Goal: Information Seeking & Learning: Learn about a topic

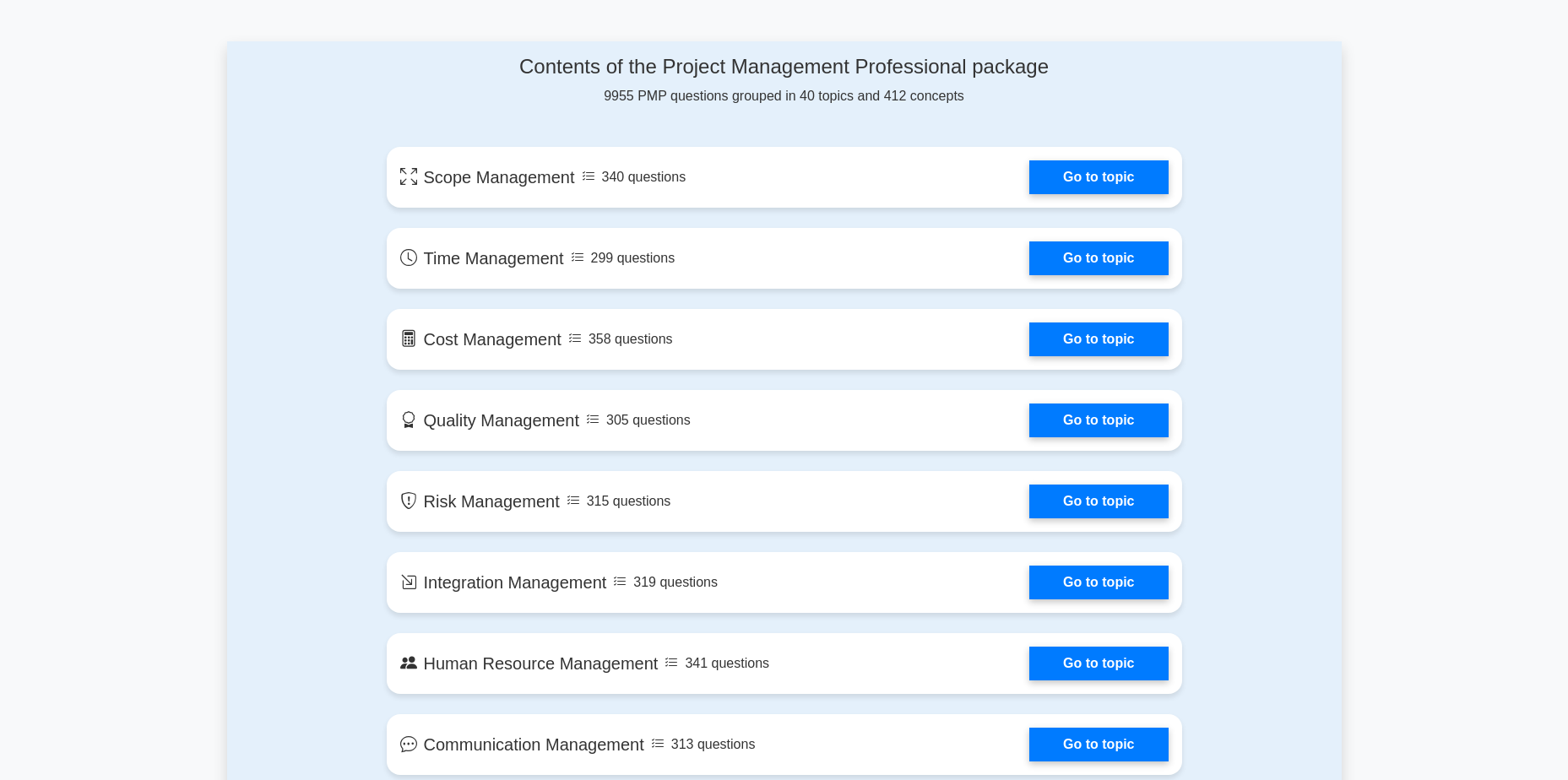
scroll to position [847, 0]
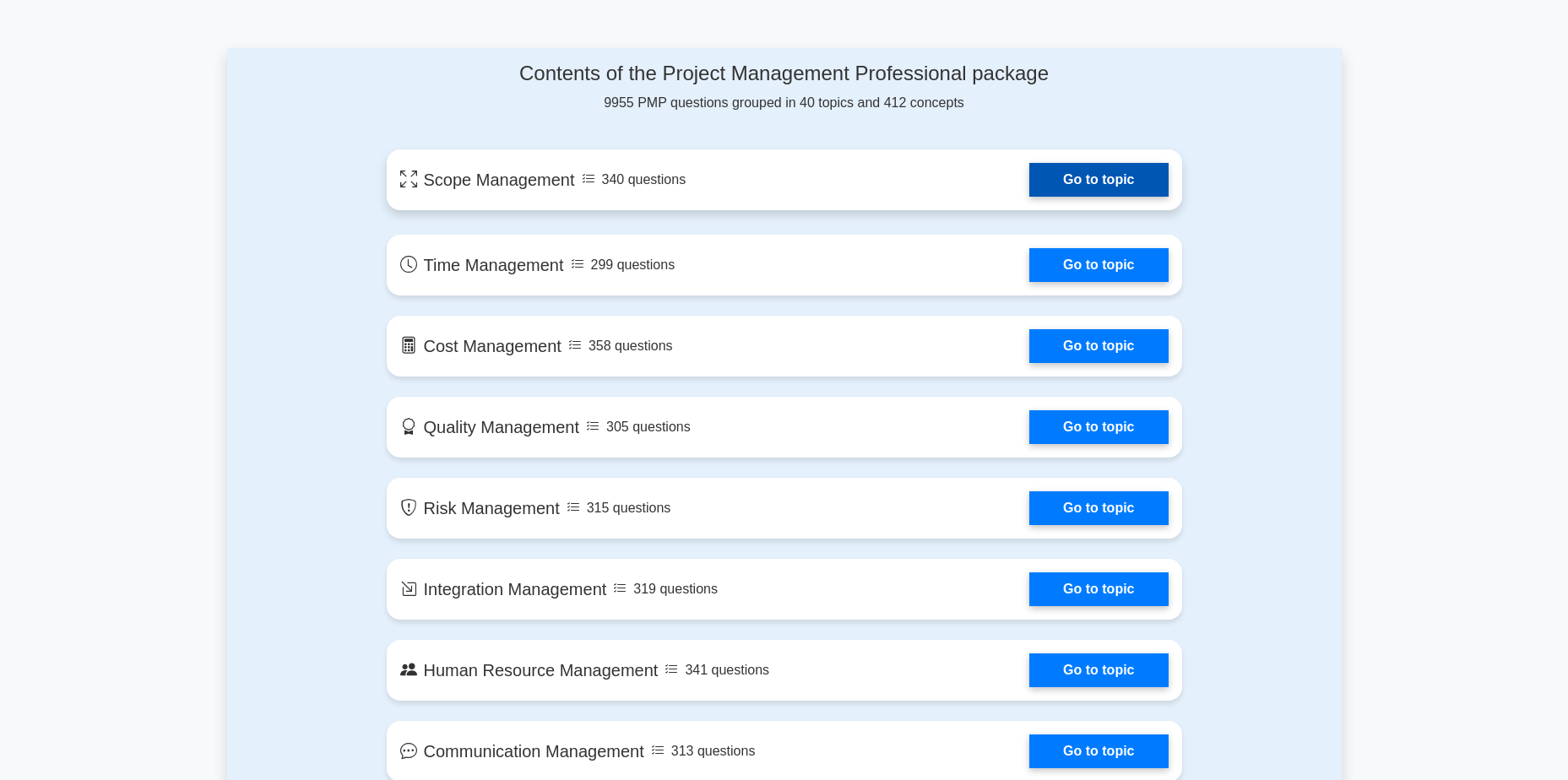
click at [1030, 181] on link "Go to topic" at bounding box center [1098, 180] width 138 height 34
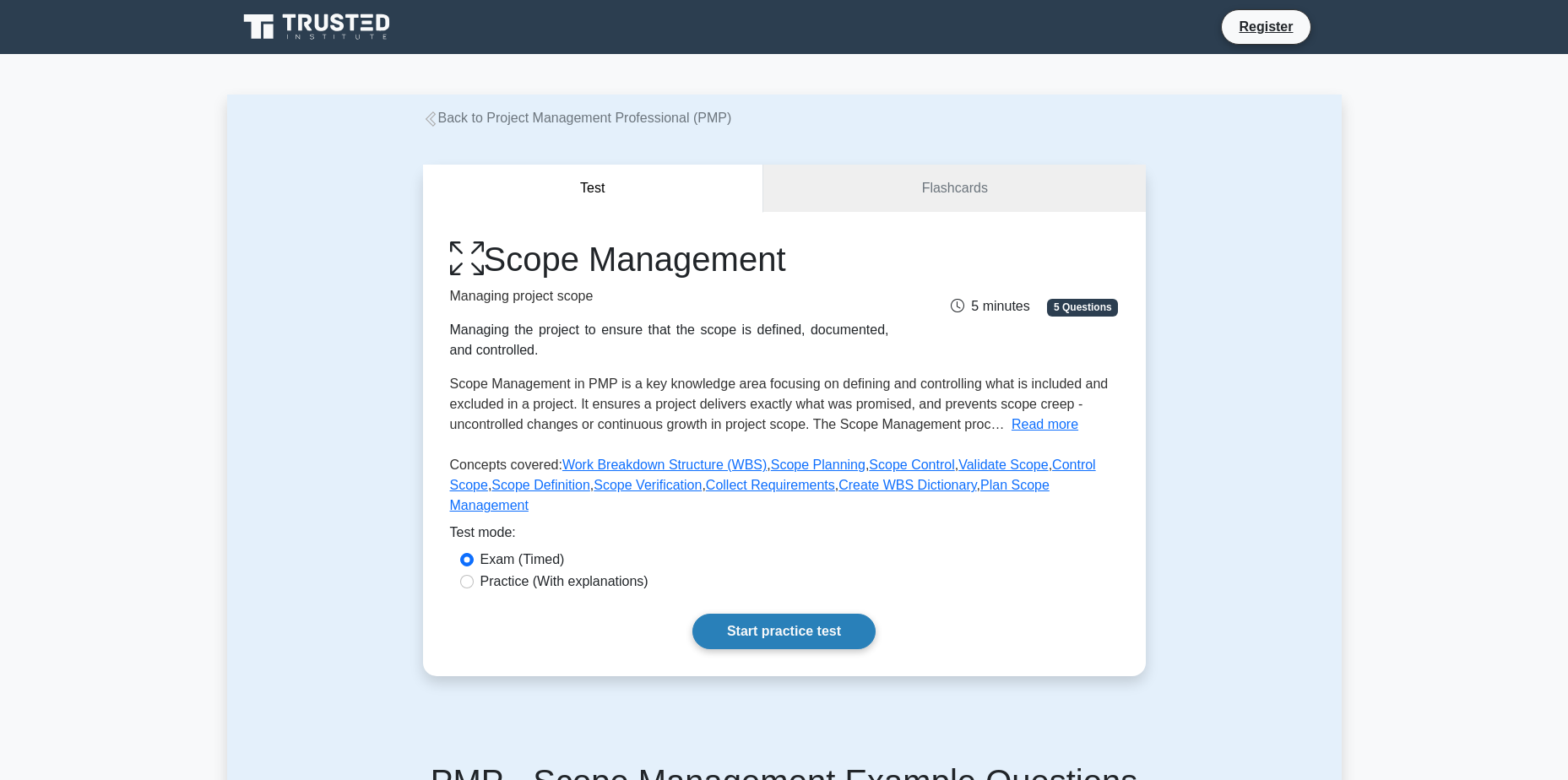
click at [770, 614] on link "Start practice test" at bounding box center [784, 632] width 184 height 36
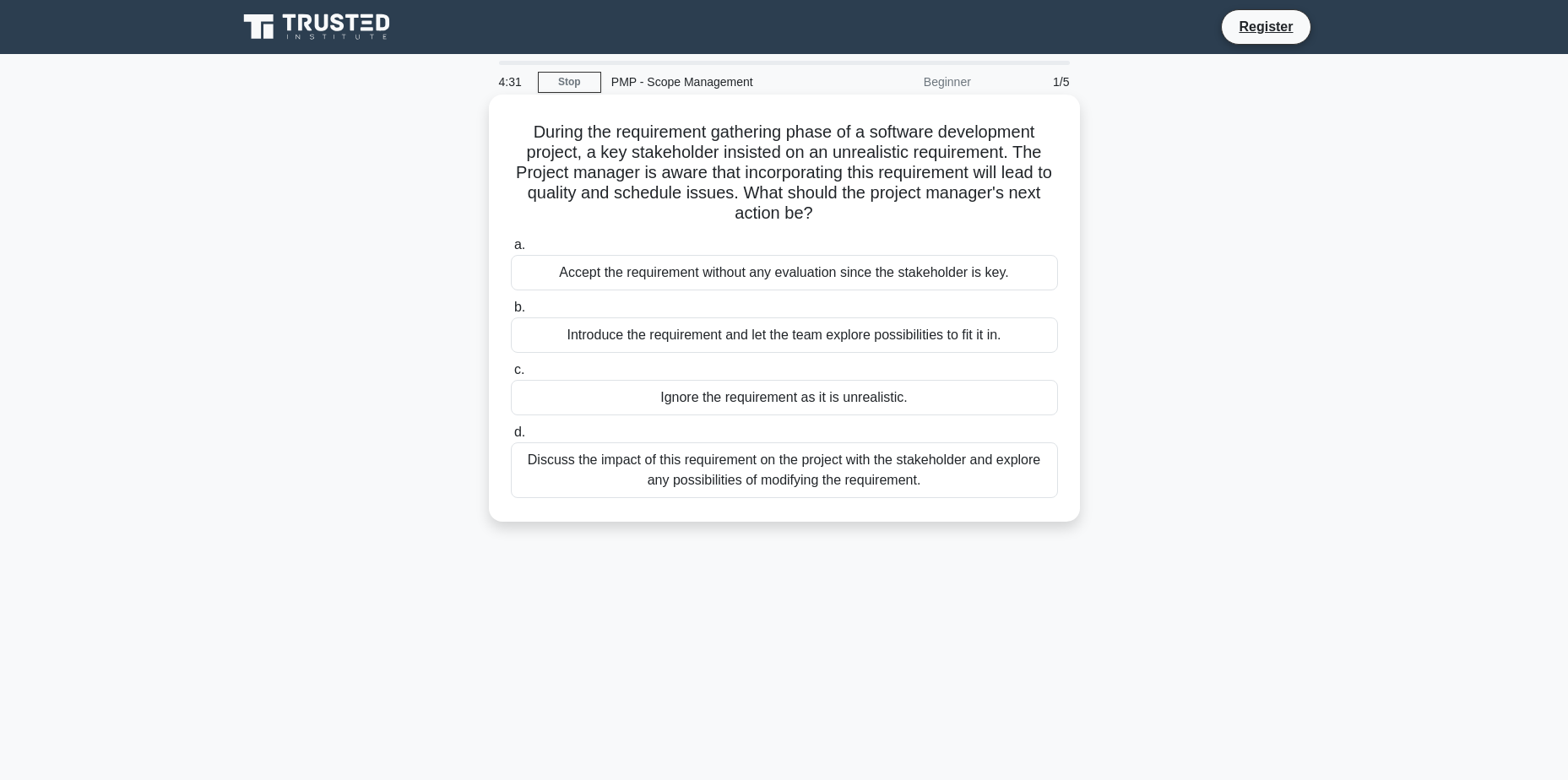
click at [855, 480] on div "Discuss the impact of this requirement on the project with the stakeholder and …" at bounding box center [784, 470] width 547 height 56
click at [511, 439] on input "d. Discuss the impact of this requirement on the project with the stakeholder a…" at bounding box center [511, 432] width 0 height 11
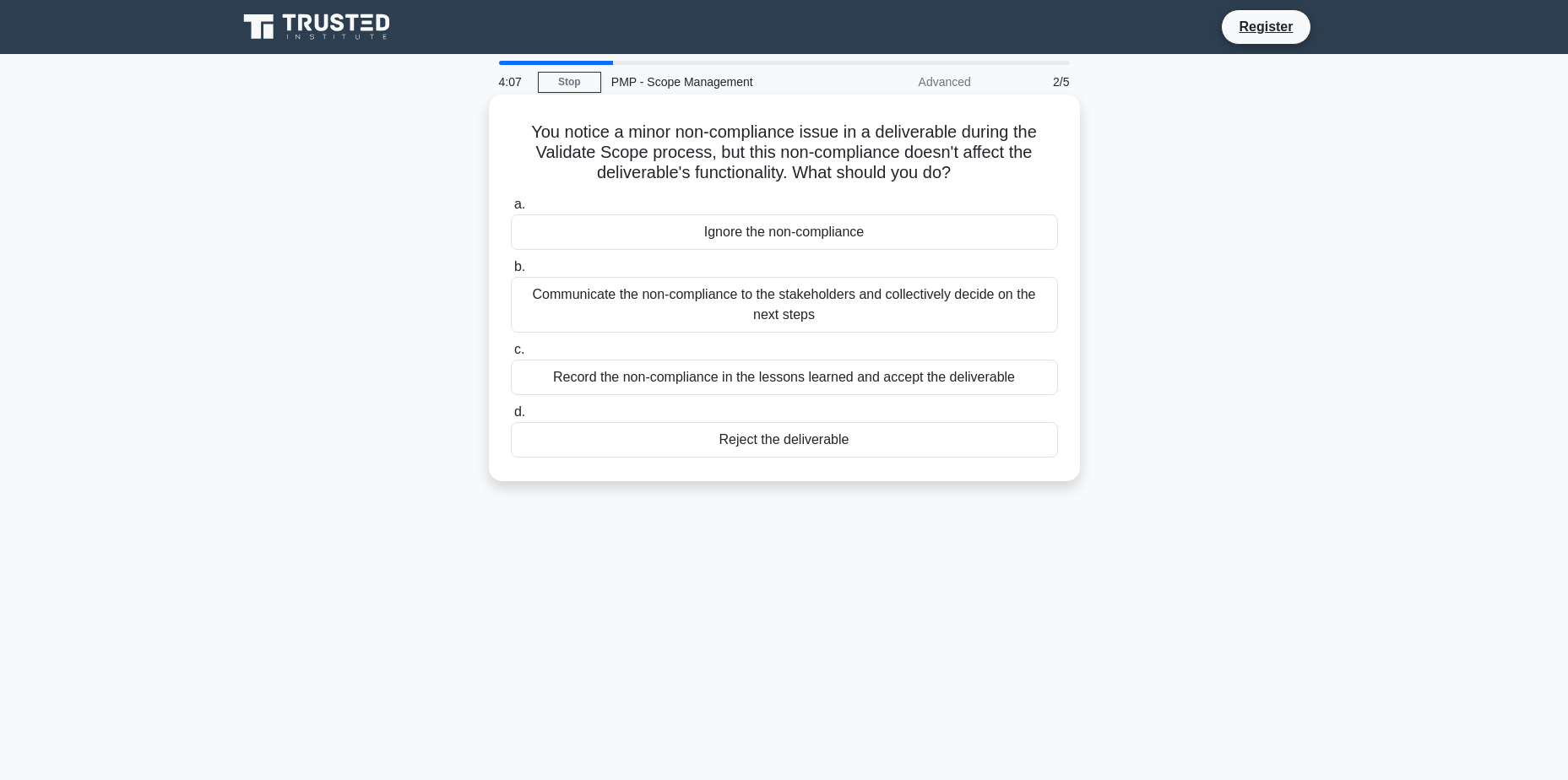
click at [703, 300] on div "Communicate the non-compliance to the stakeholders and collectively decide on t…" at bounding box center [784, 305] width 547 height 56
click at [511, 273] on input "b. Communicate the non-compliance to the stakeholders and collectively decide o…" at bounding box center [511, 267] width 0 height 11
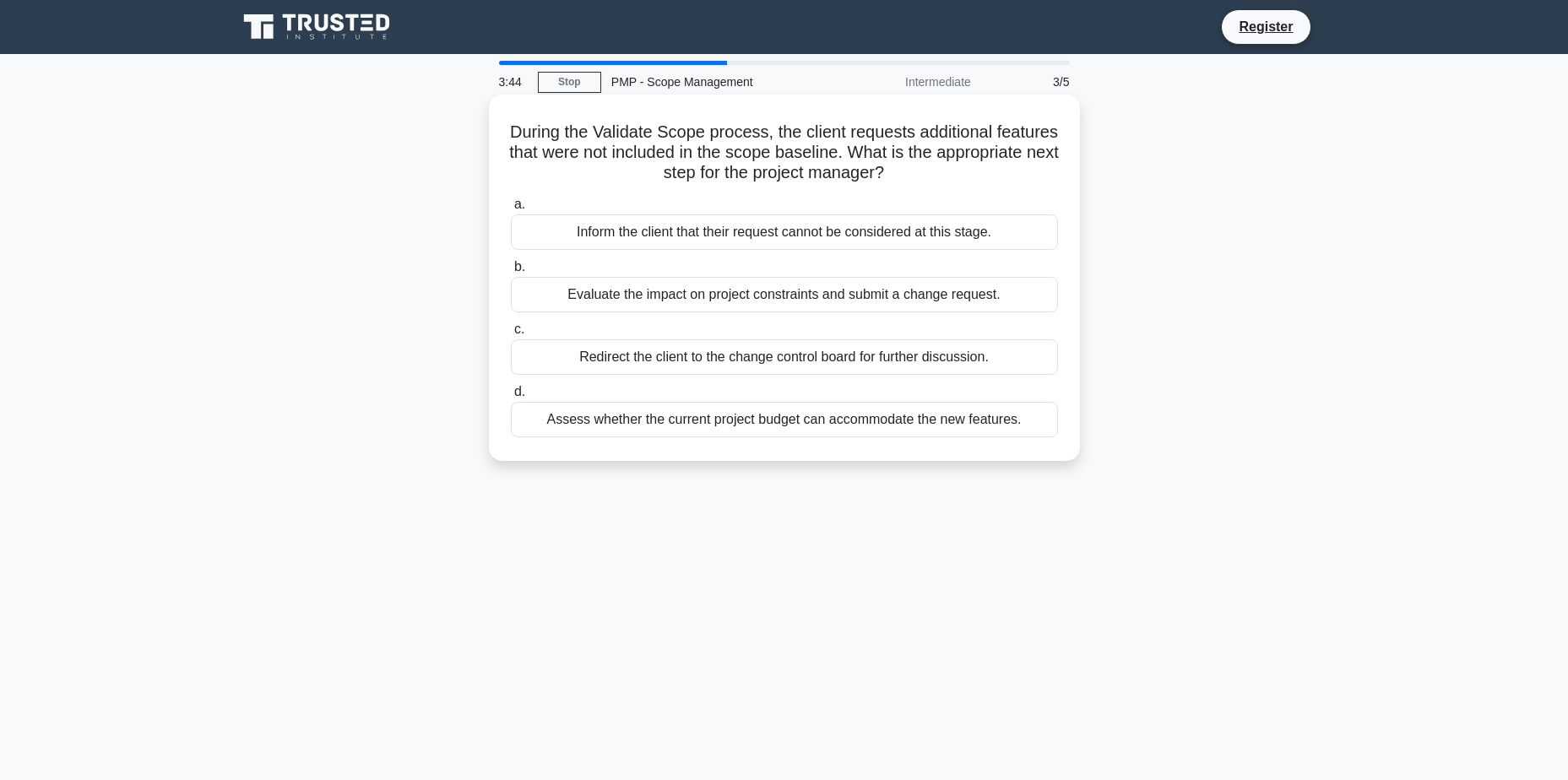
click at [582, 295] on div "Evaluate the impact on project constraints and submit a change request." at bounding box center [784, 295] width 547 height 36
click at [511, 273] on input "b. Evaluate the impact on project constraints and submit a change request." at bounding box center [511, 267] width 0 height 11
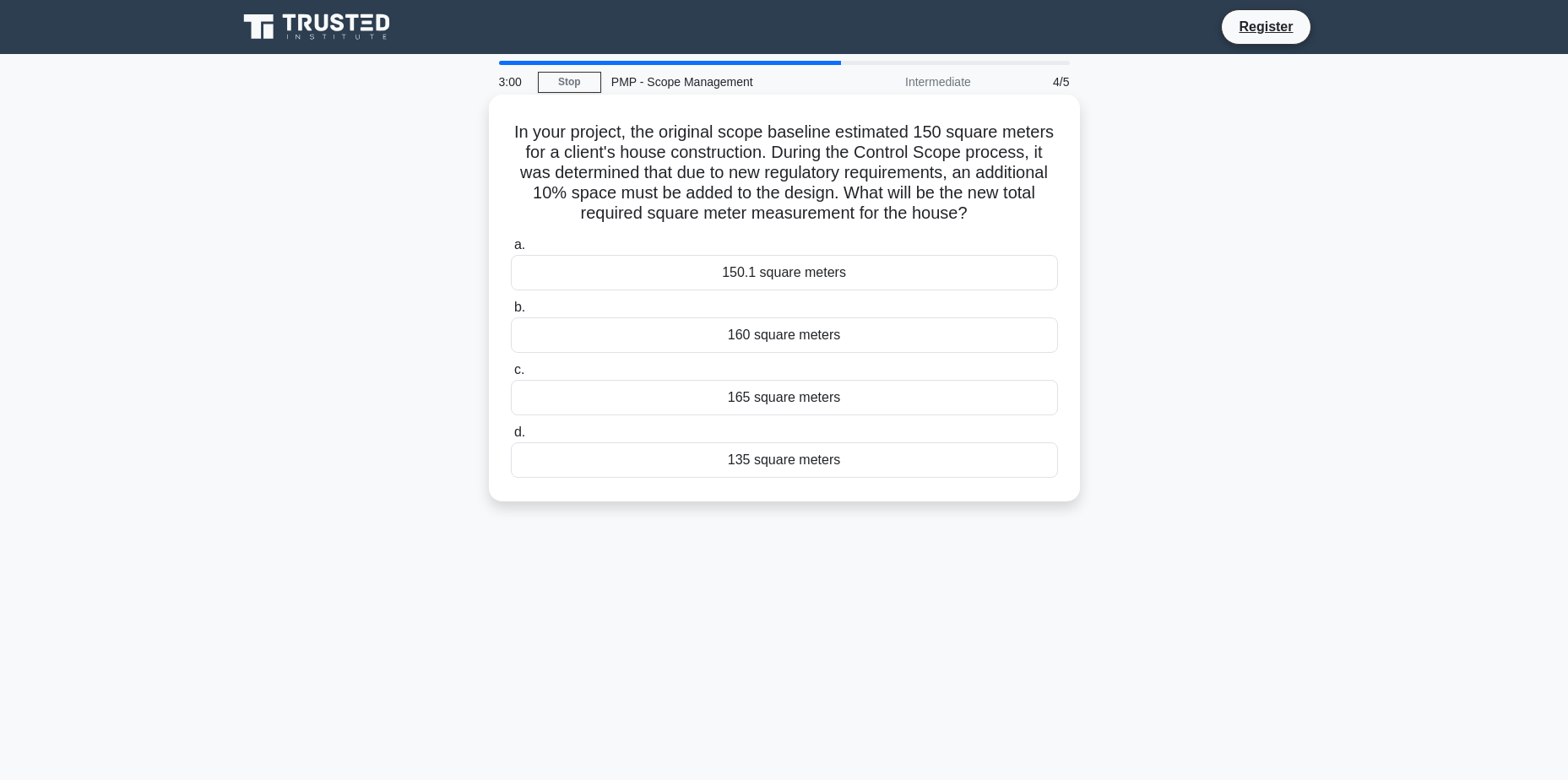
click at [804, 411] on div "165 square meters" at bounding box center [784, 398] width 547 height 36
click at [511, 375] on input "c. 165 square meters" at bounding box center [511, 370] width 0 height 11
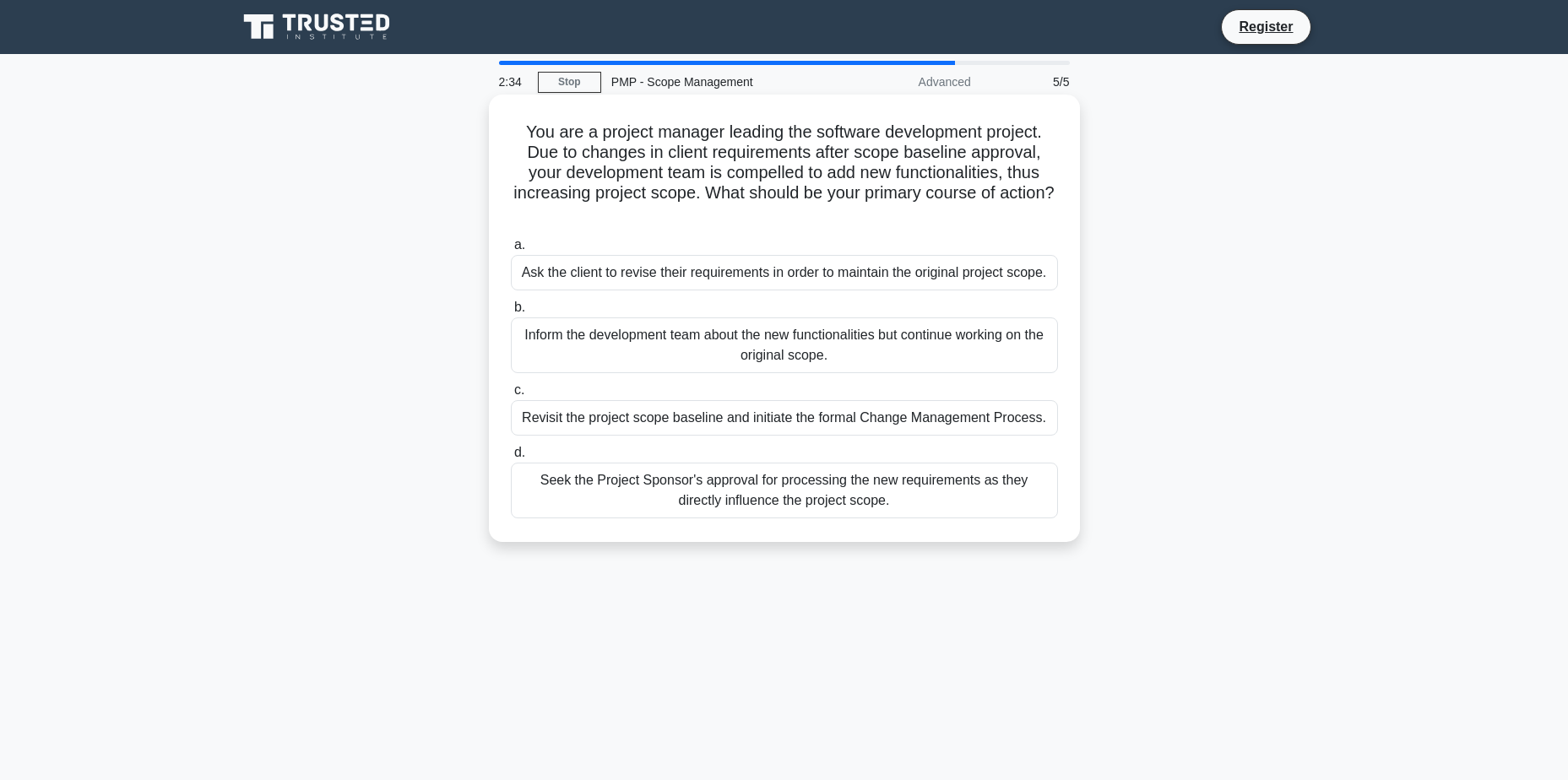
click at [770, 508] on div "Seek the Project Sponsor's approval for processing the new requirements as they…" at bounding box center [784, 490] width 547 height 56
click at [511, 458] on input "d. Seek the Project Sponsor's approval for processing the new requirements as t…" at bounding box center [511, 453] width 0 height 11
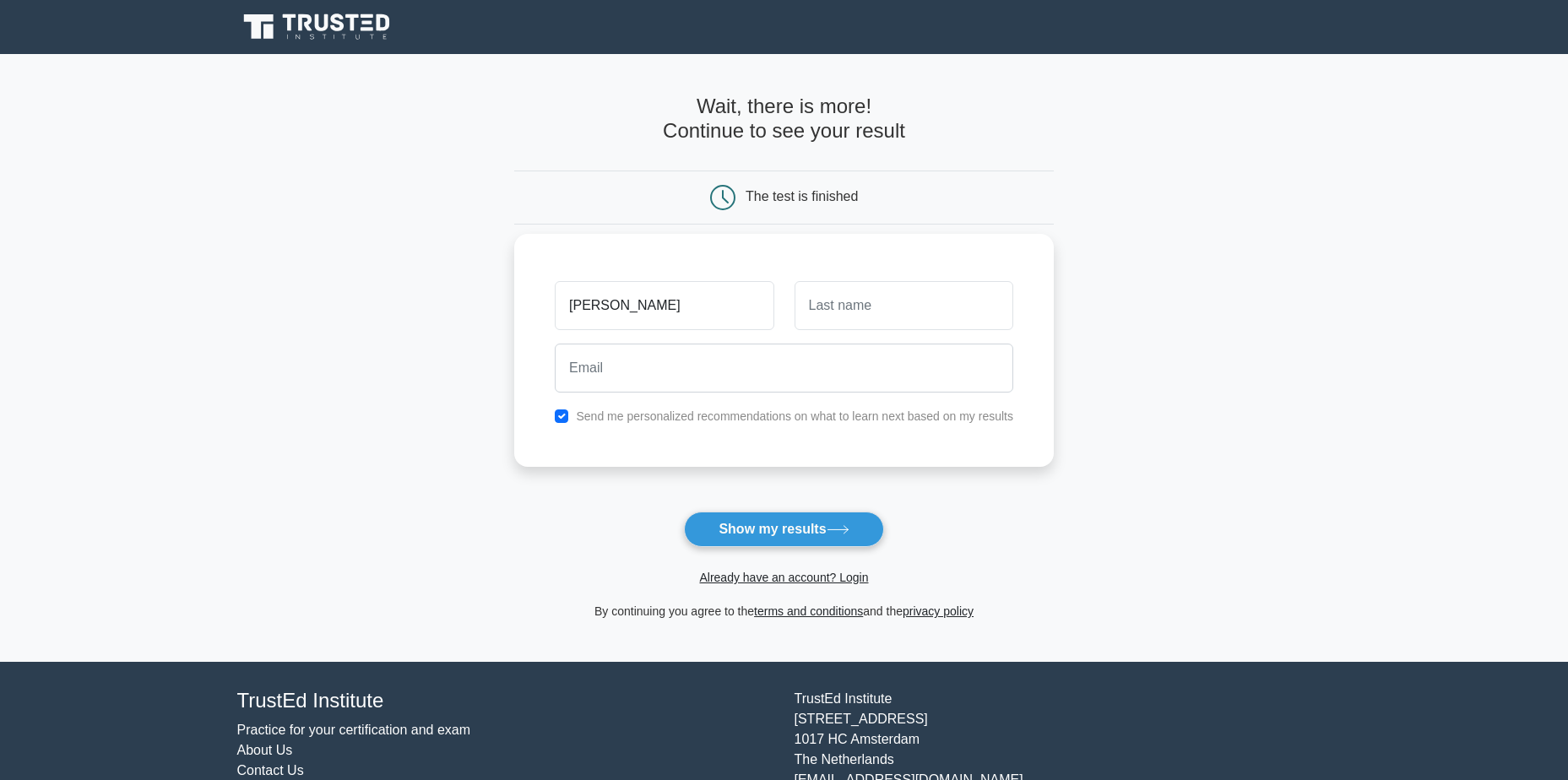
type input "Gayathri"
click at [917, 320] on input "text" at bounding box center [903, 305] width 218 height 49
type input "Palanisamy"
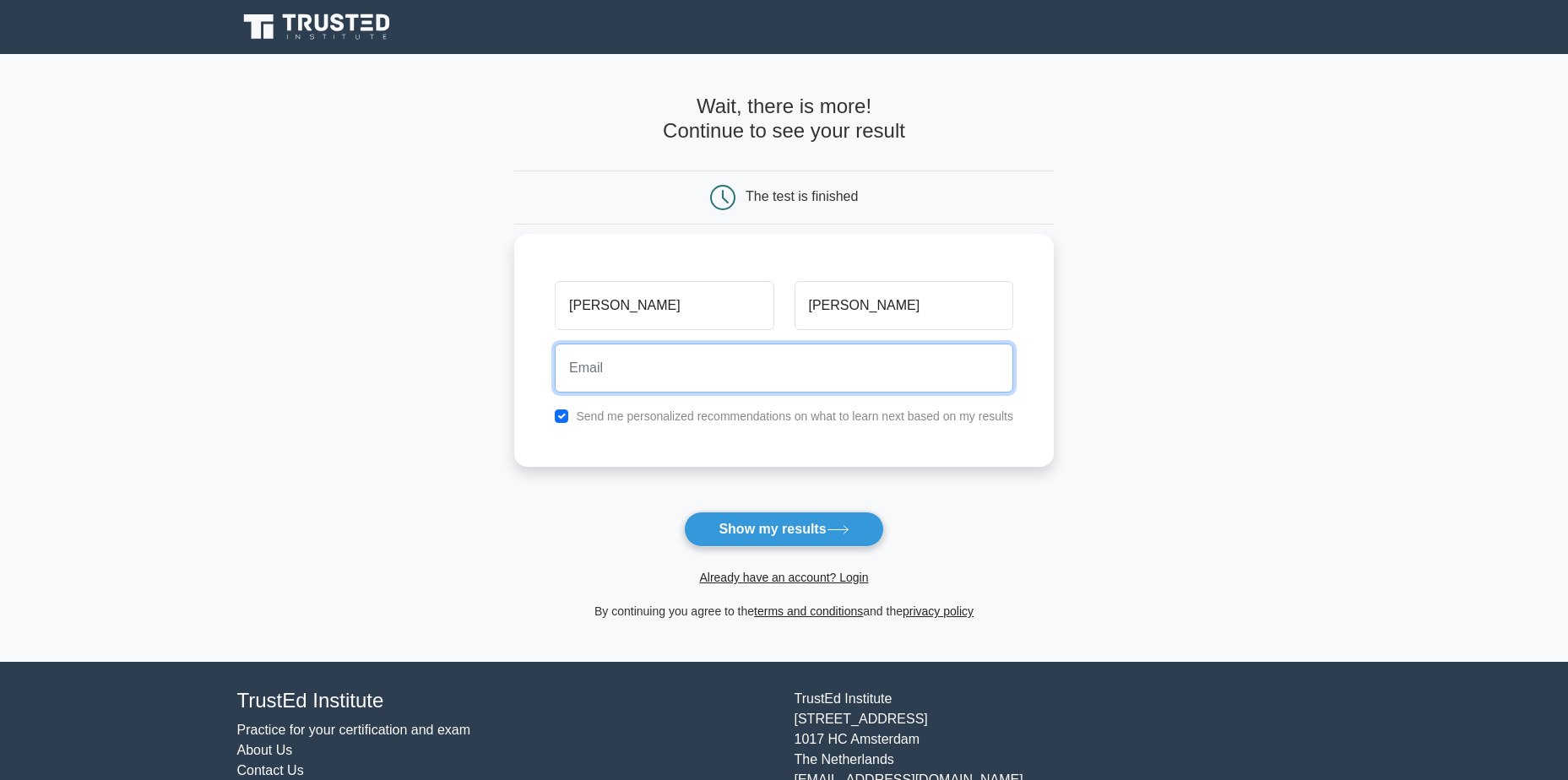
click at [869, 364] on input "email" at bounding box center [784, 367] width 458 height 49
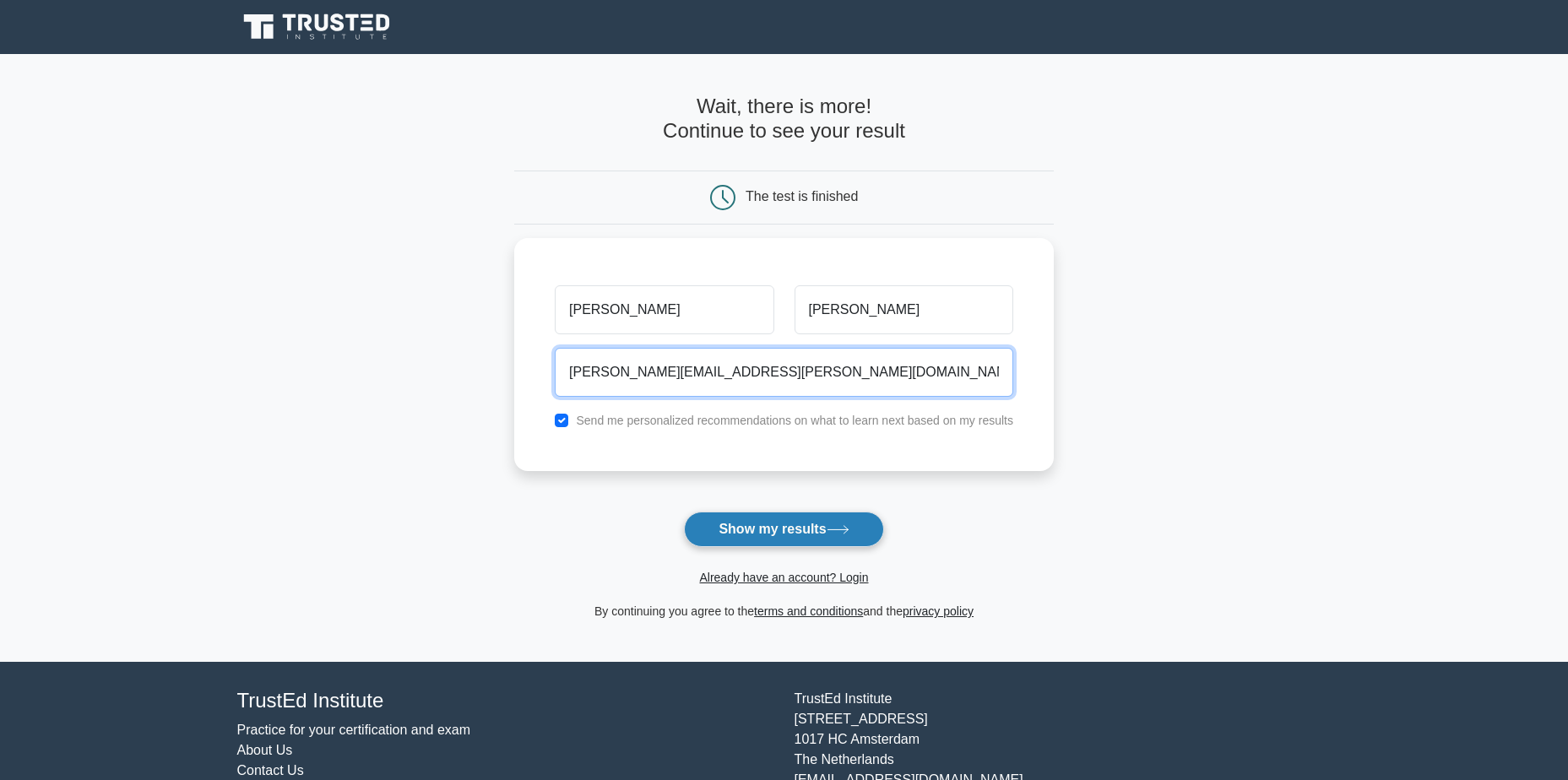
type input "gayathri.palanisamy@nottshc.nhs.uk"
click at [784, 529] on button "Show my results" at bounding box center [784, 530] width 200 height 36
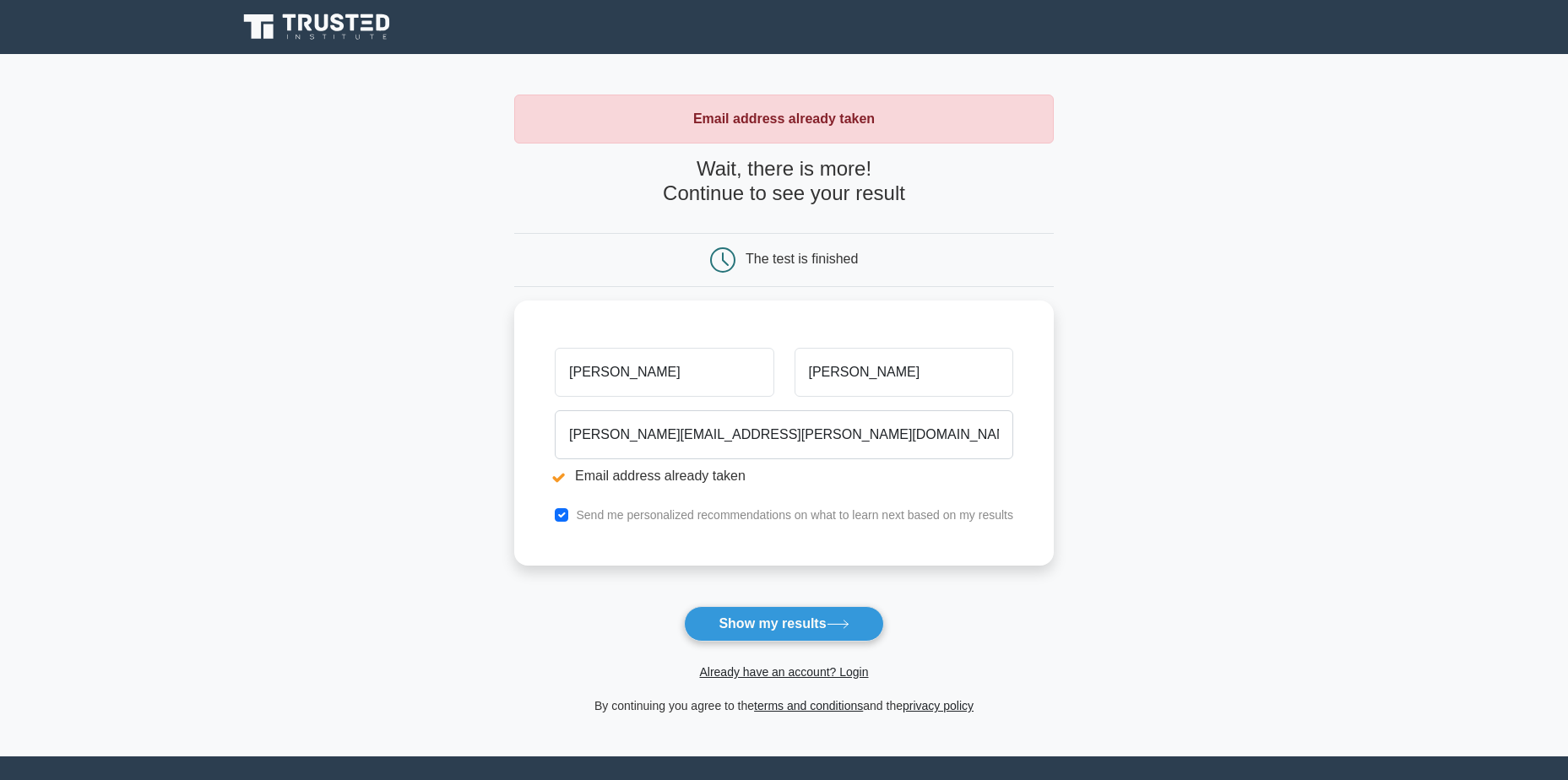
drag, startPoint x: 795, startPoint y: 630, endPoint x: 751, endPoint y: 624, distance: 44.4
click at [793, 631] on button "Show my results" at bounding box center [784, 624] width 200 height 36
click at [759, 674] on link "Already have an account? Login" at bounding box center [783, 671] width 168 height 13
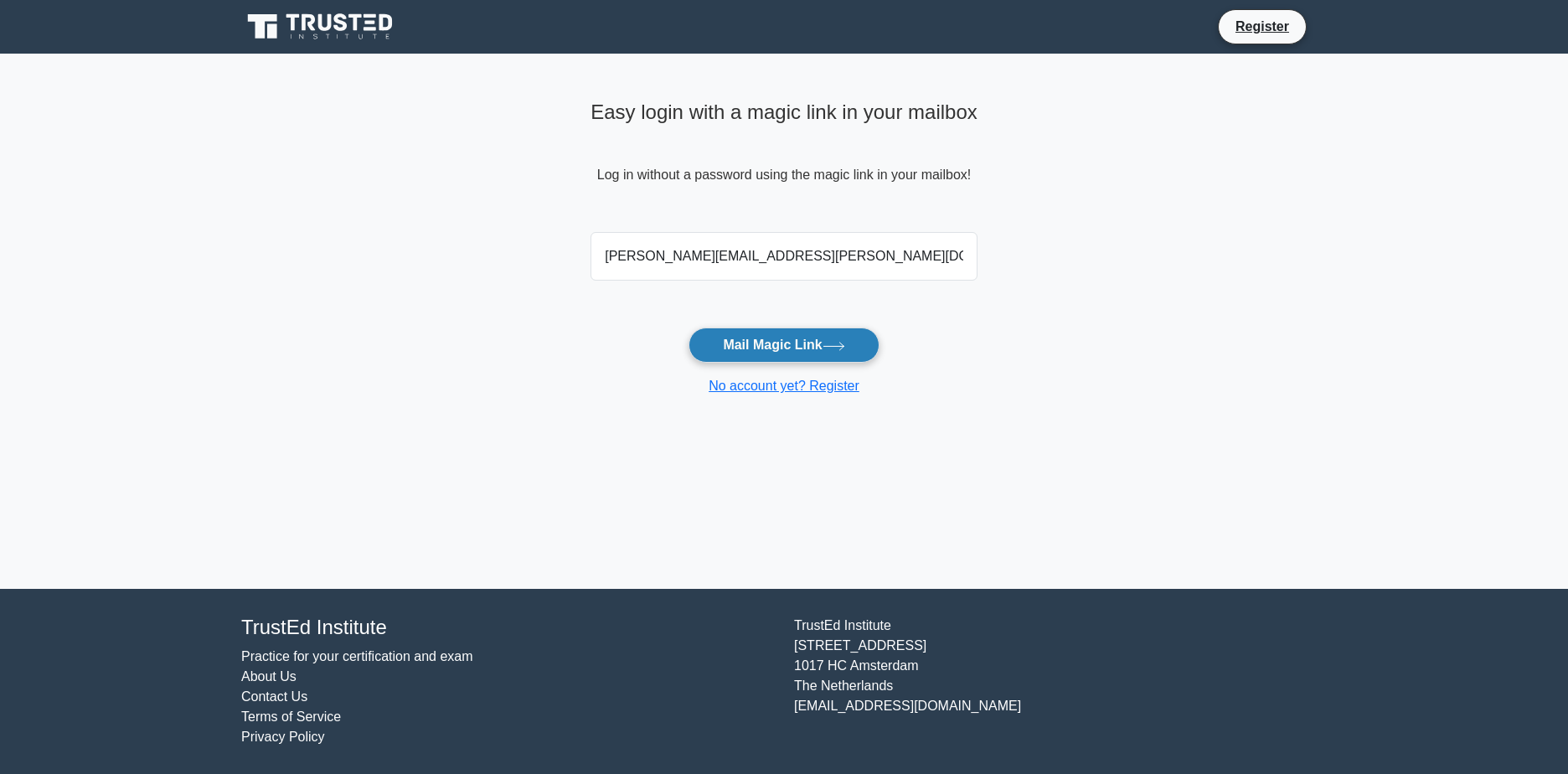
type input "[PERSON_NAME][EMAIL_ADDRESS][PERSON_NAME][DOMAIN_NAME]"
click at [738, 333] on button "Mail Magic Link" at bounding box center [784, 345] width 190 height 35
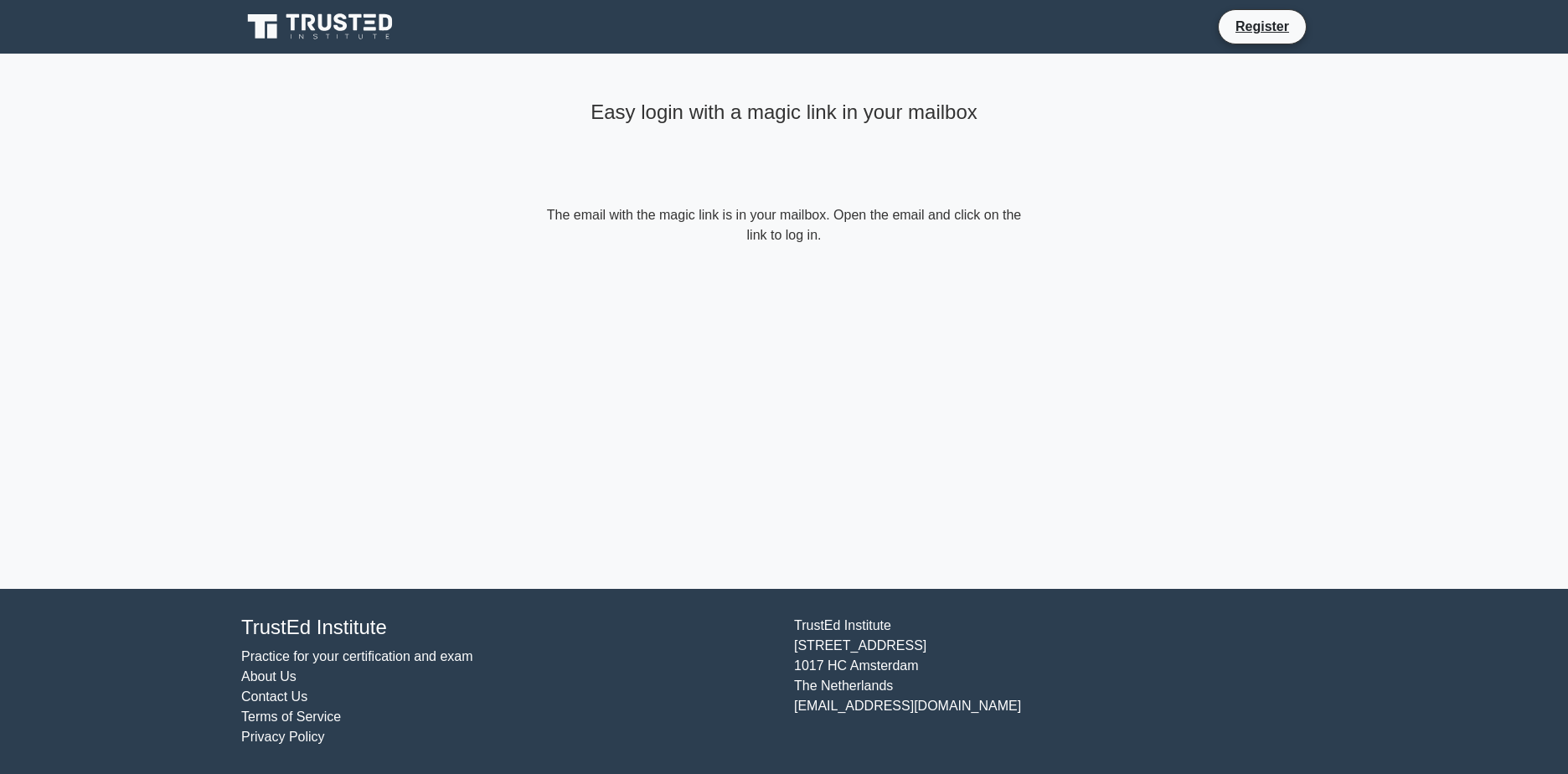
click at [511, 382] on main "Easy login with a magic link in your mailbox The email with the magic link is i…" at bounding box center [784, 321] width 1568 height 535
click at [717, 337] on div "Easy login with a magic link in your mailbox The email with the magic link is i…" at bounding box center [784, 321] width 502 height 535
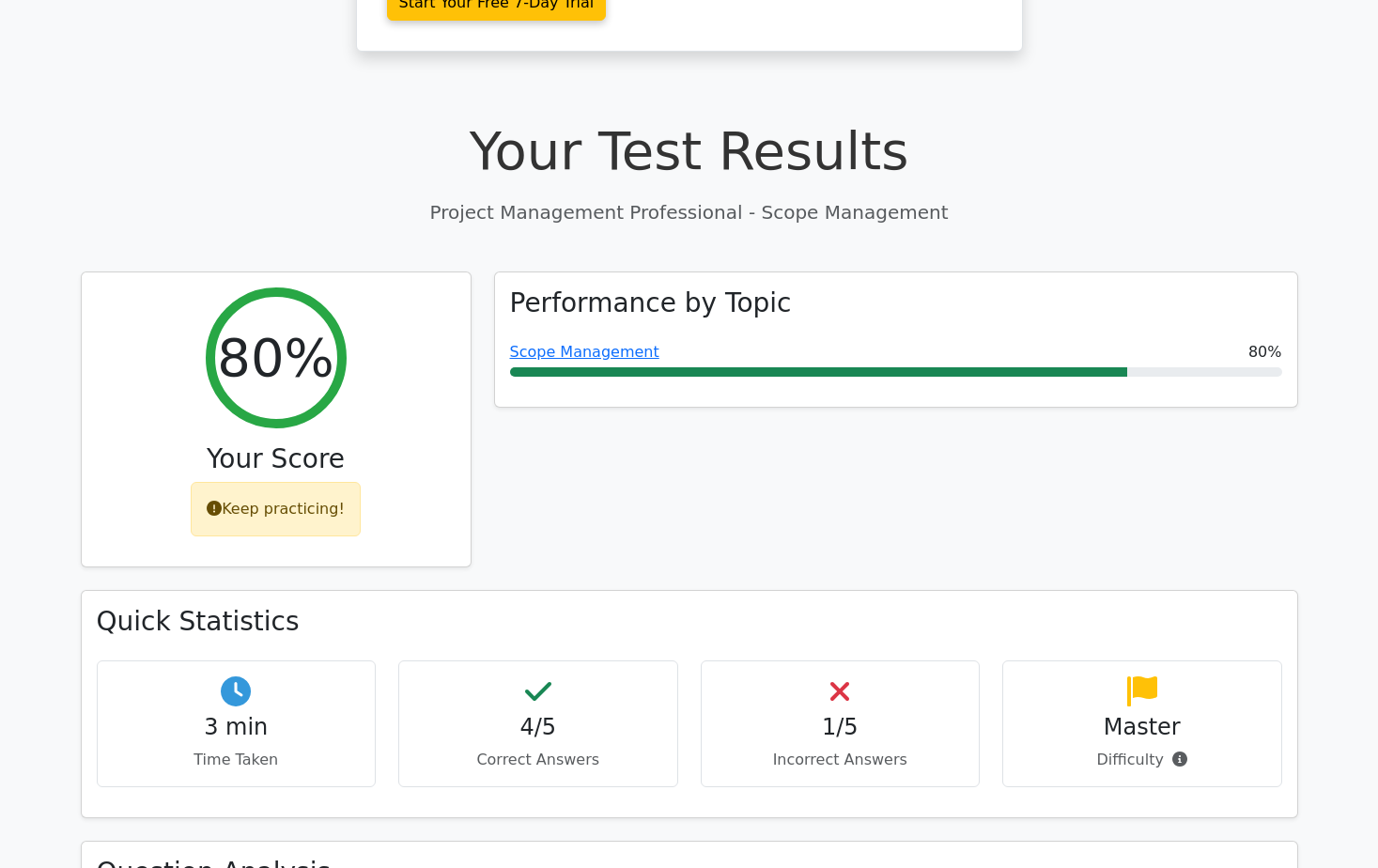
scroll to position [596, 0]
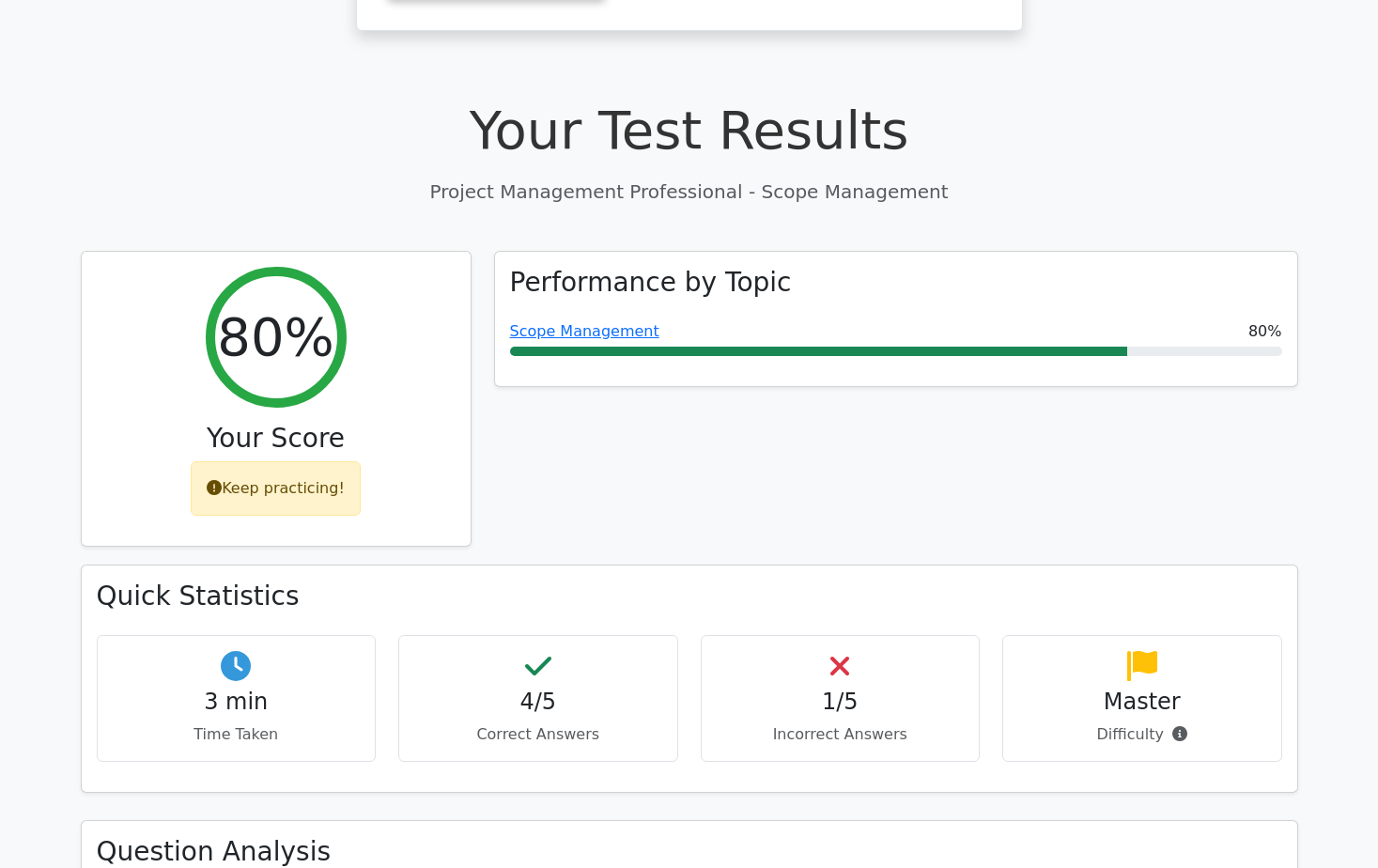
click at [906, 723] on p "Incorrect Answers" at bounding box center [841, 734] width 248 height 23
click at [845, 688] on h4 "1/5" at bounding box center [841, 701] width 248 height 27
click at [259, 688] on h4 "3 min" at bounding box center [237, 701] width 248 height 27
click at [243, 651] on icon at bounding box center [236, 666] width 30 height 30
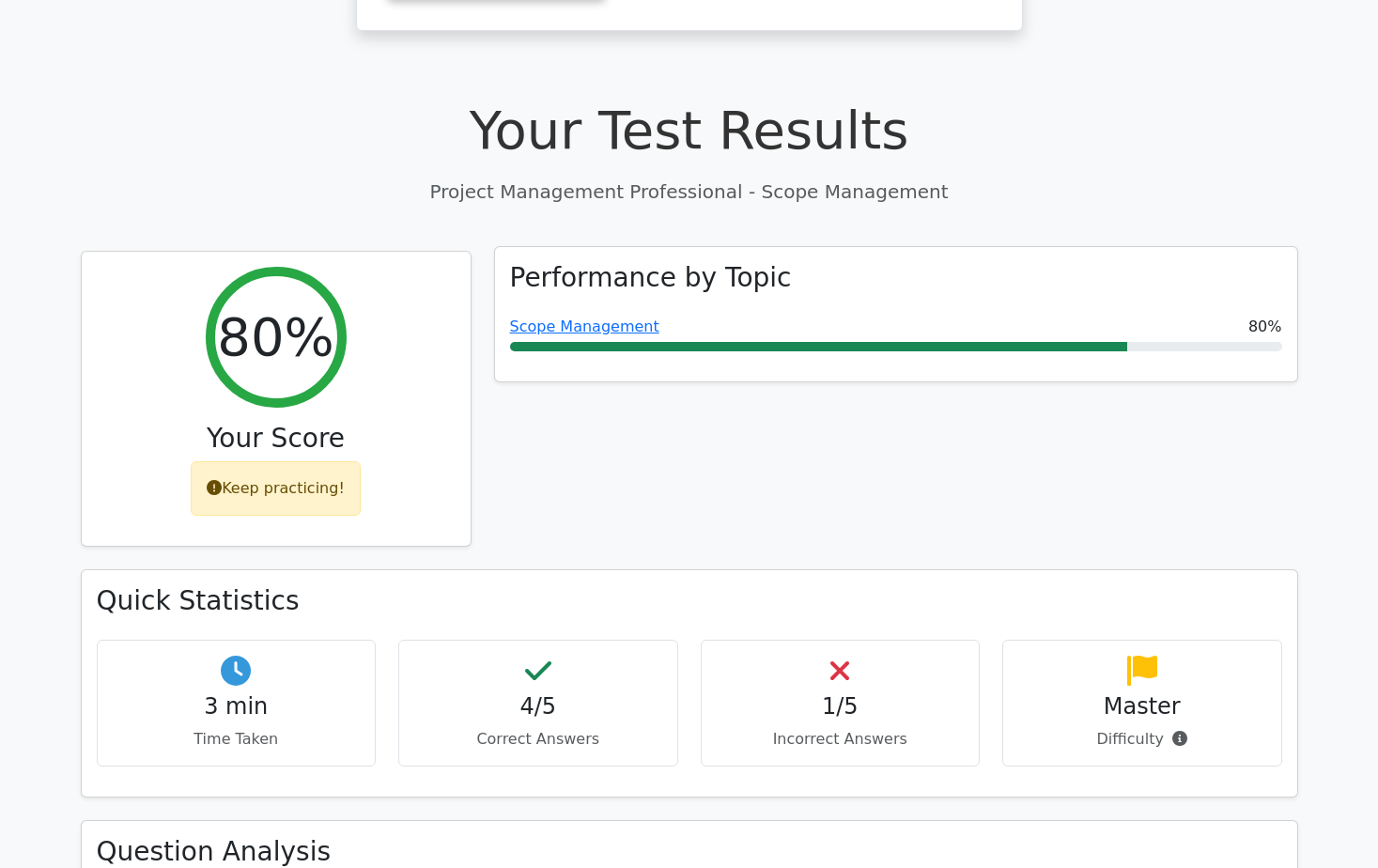
drag, startPoint x: 603, startPoint y: 232, endPoint x: 533, endPoint y: 257, distance: 74.3
click at [603, 317] on link "Scope Management" at bounding box center [584, 326] width 150 height 18
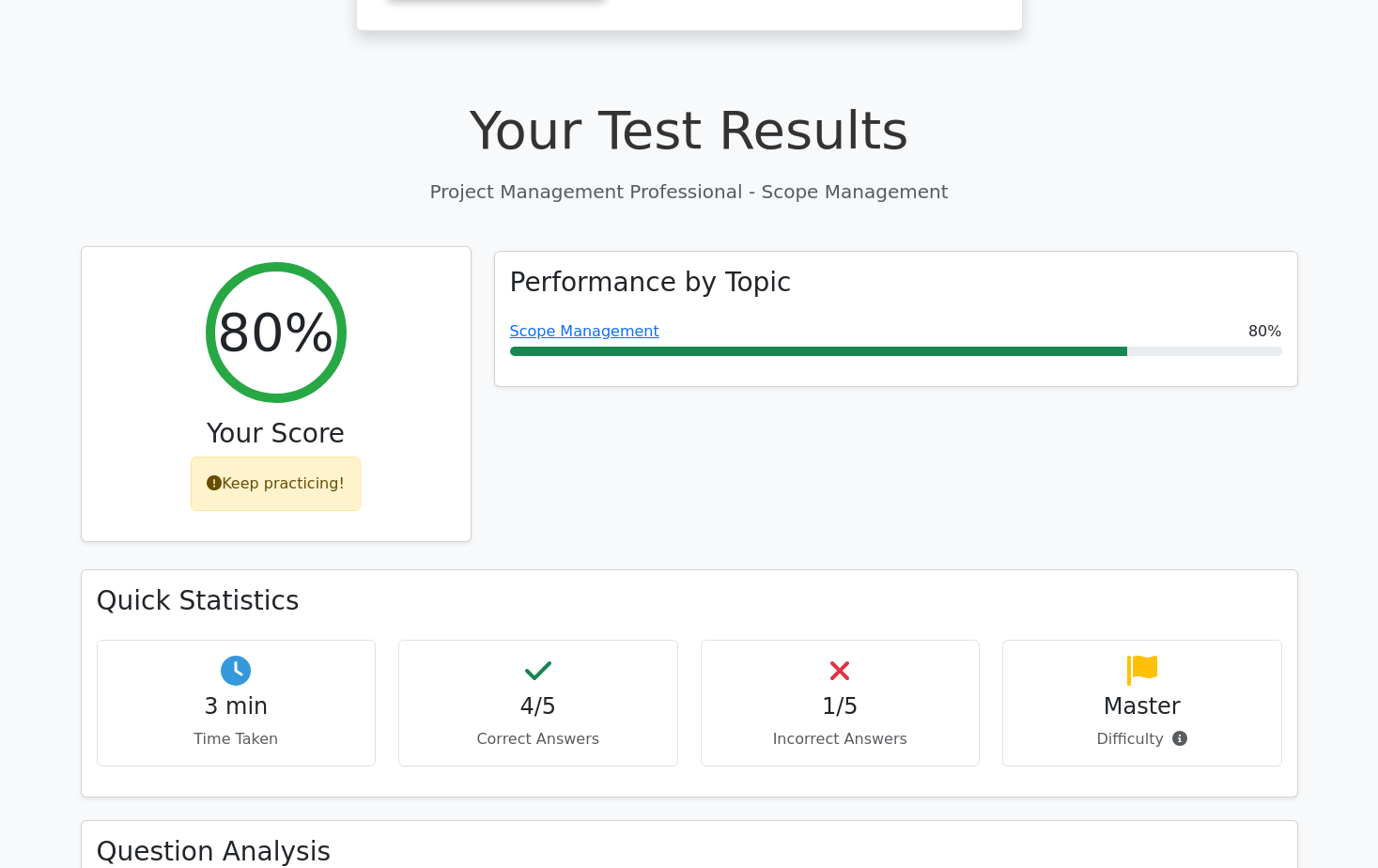
click at [295, 456] on div "Keep practicing!" at bounding box center [275, 483] width 170 height 55
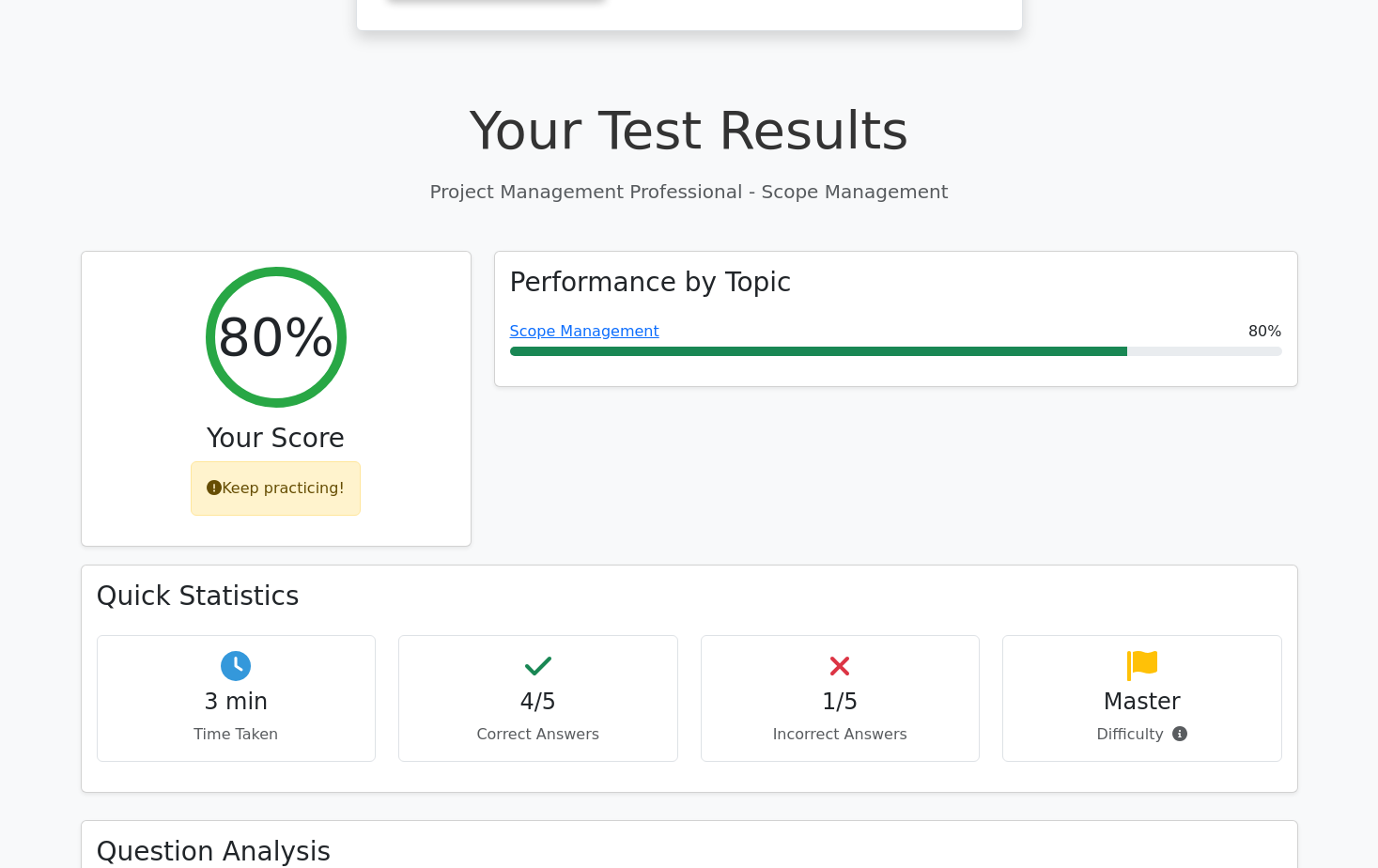
click at [838, 723] on p "Incorrect Answers" at bounding box center [841, 734] width 248 height 23
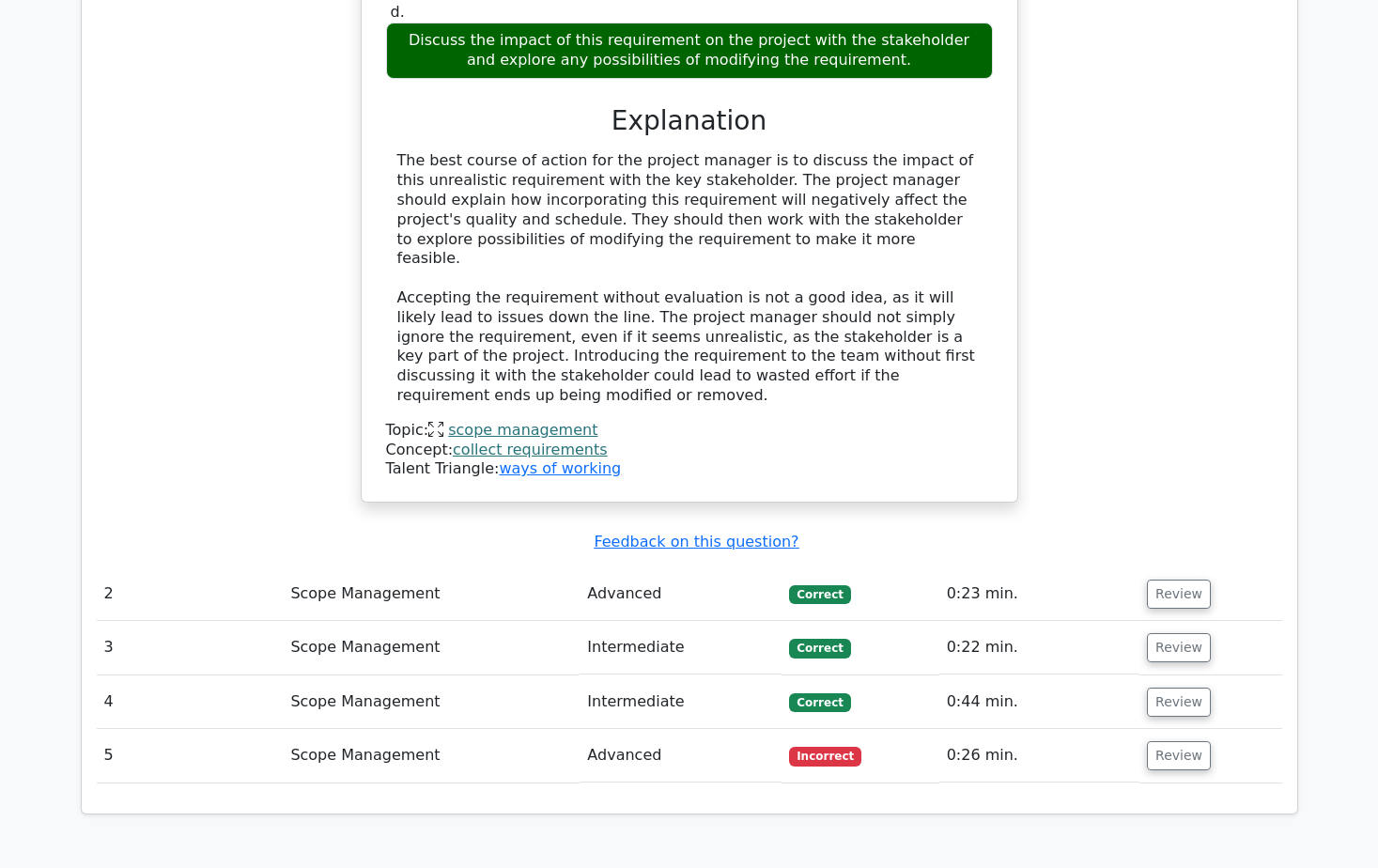
scroll to position [1974, 0]
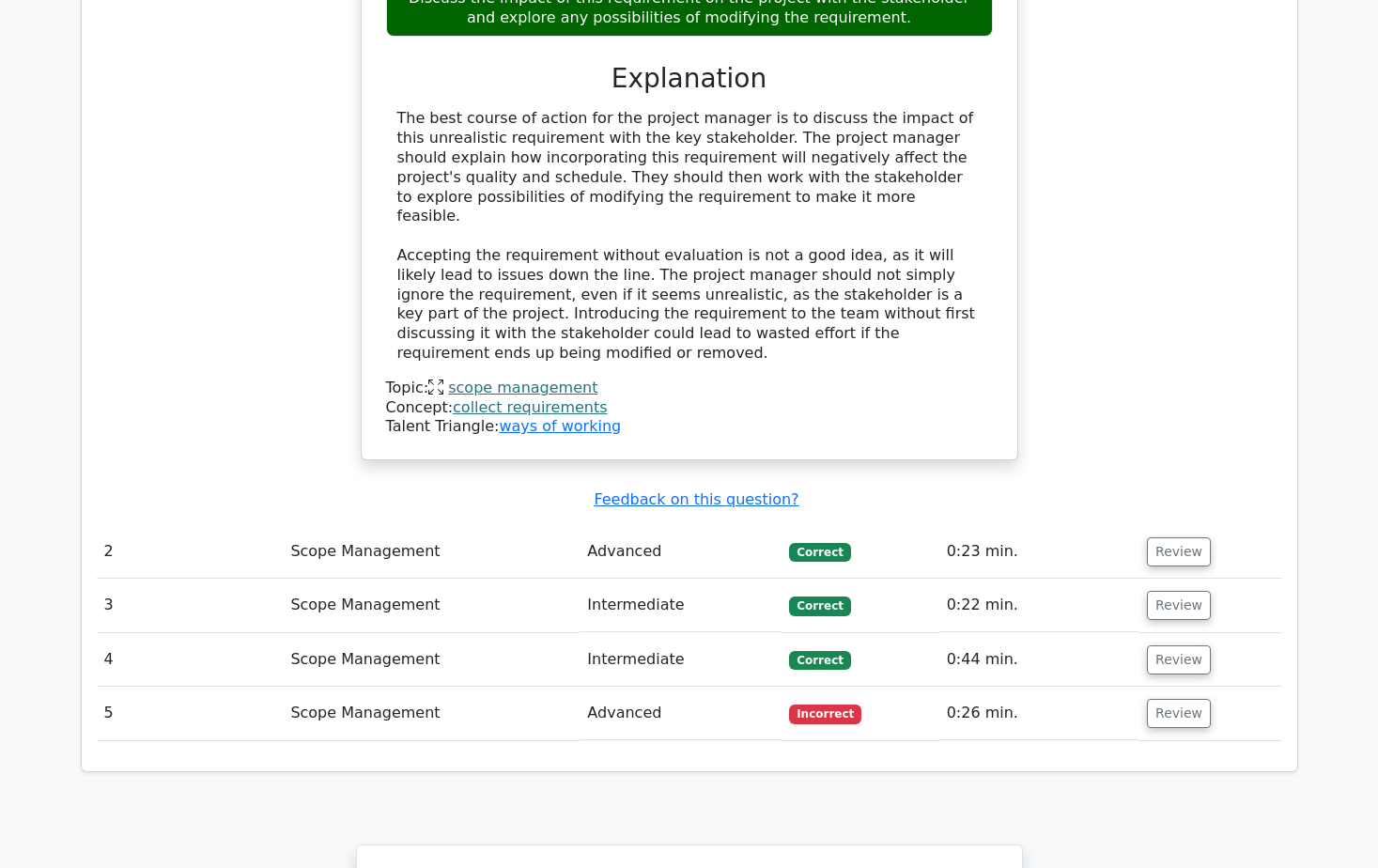
click at [375, 686] on td "Scope Management" at bounding box center [431, 713] width 297 height 54
click at [1167, 699] on button "Review" at bounding box center [1179, 713] width 63 height 29
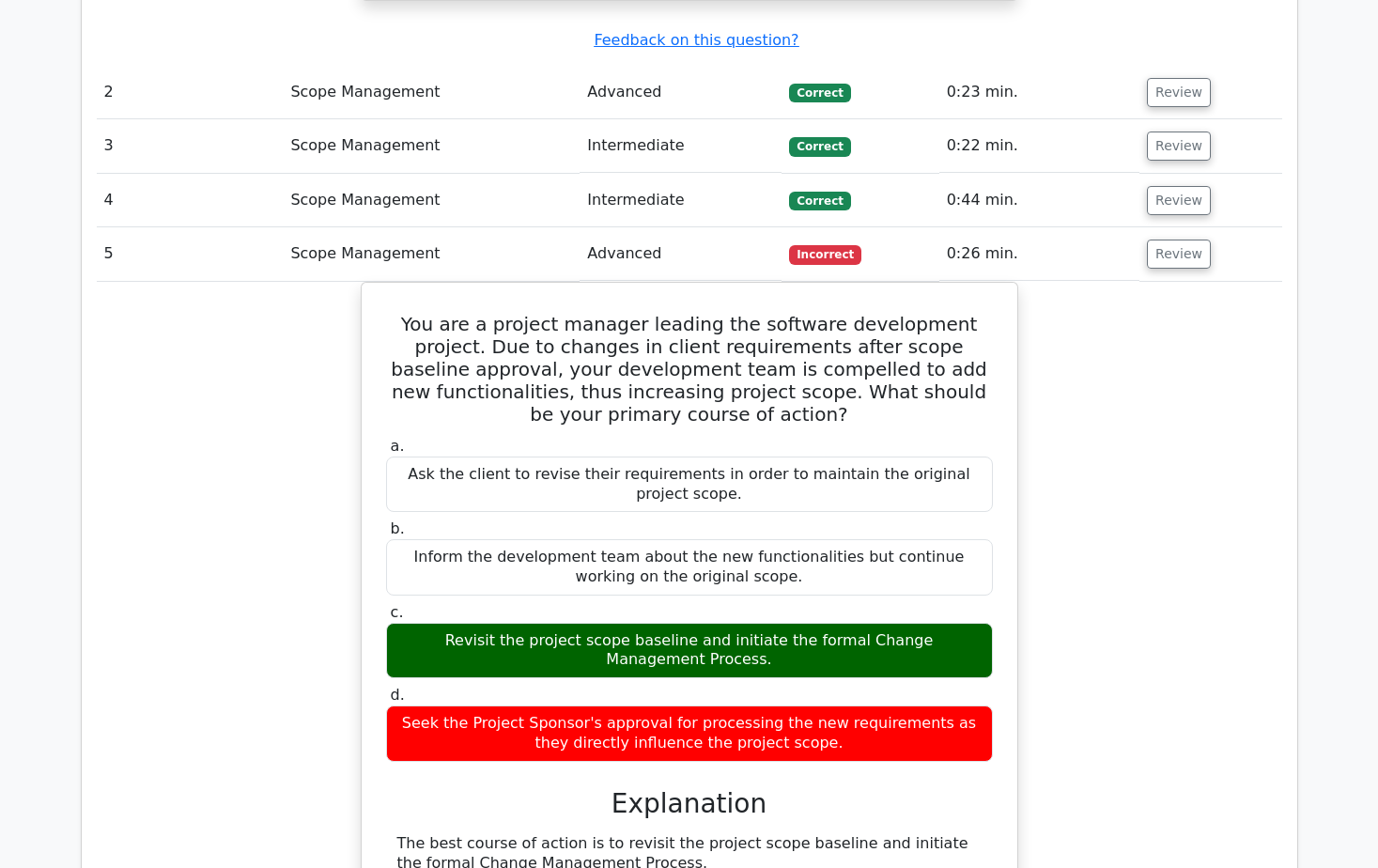
scroll to position [2432, 0]
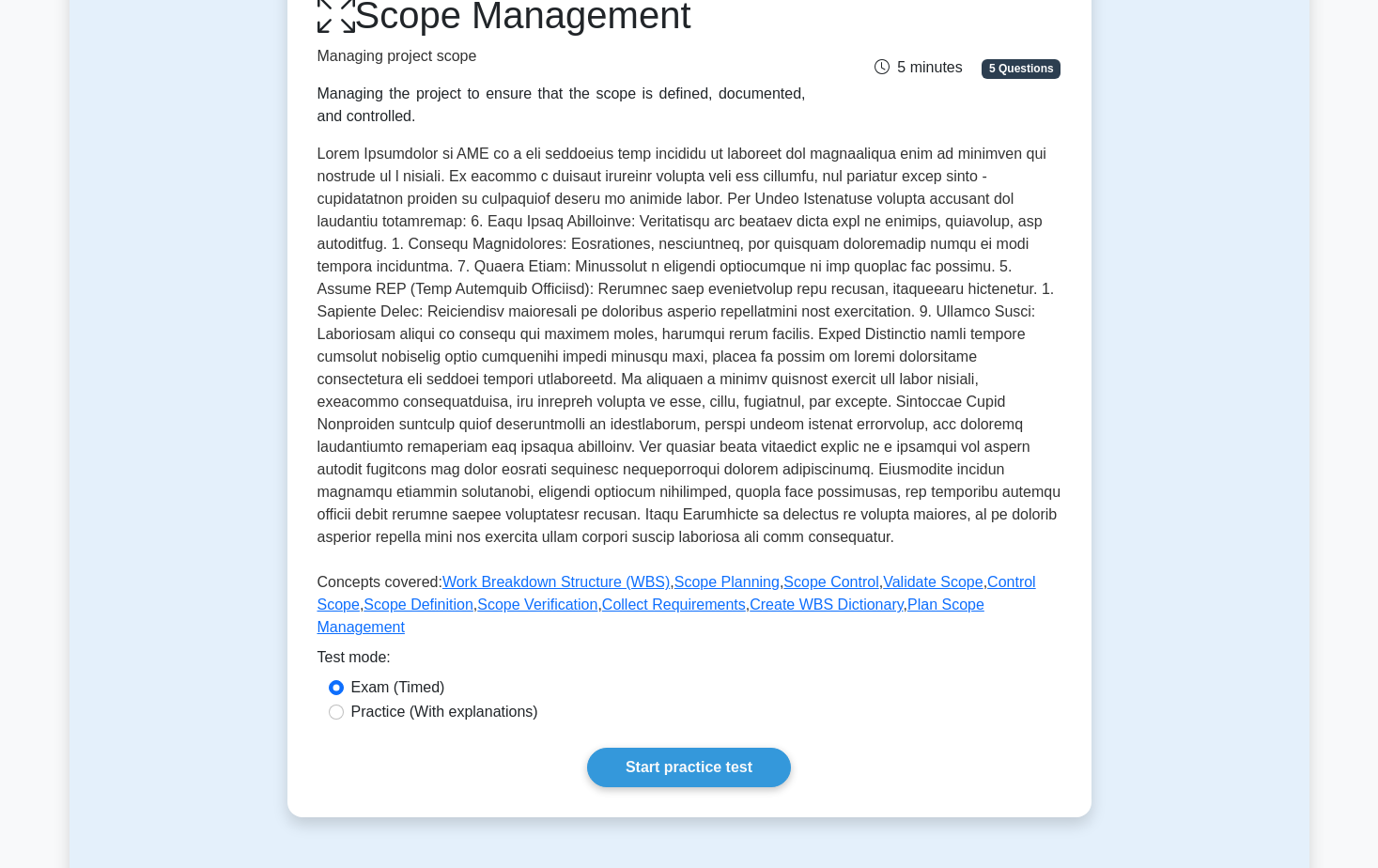
scroll to position [269, 0]
